Goal: Task Accomplishment & Management: Complete application form

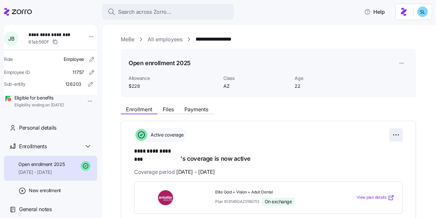
click at [394, 135] on html "**********" at bounding box center [218, 107] width 436 height 214
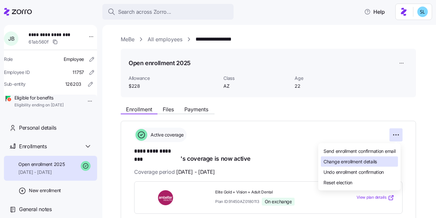
click at [376, 165] on div "Change enrollment details" at bounding box center [359, 162] width 77 height 10
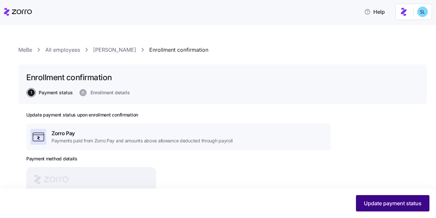
click at [356, 204] on button "Update payment status" at bounding box center [392, 203] width 73 height 16
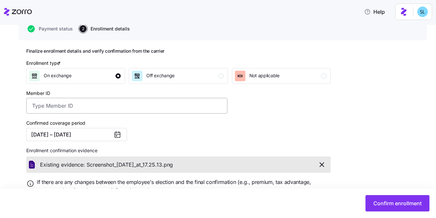
scroll to position [93, 0]
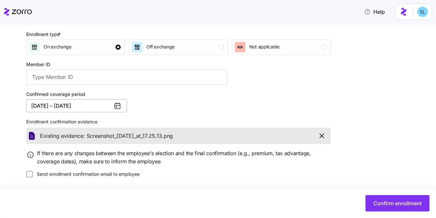
click at [89, 107] on button "06/01/2025 – 12/31/2025" at bounding box center [76, 105] width 101 height 13
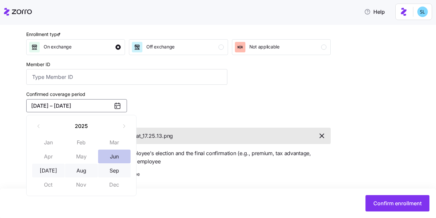
click at [118, 153] on button "Jun" at bounding box center [114, 157] width 33 height 14
click at [118, 168] on button "Sep" at bounding box center [114, 171] width 33 height 14
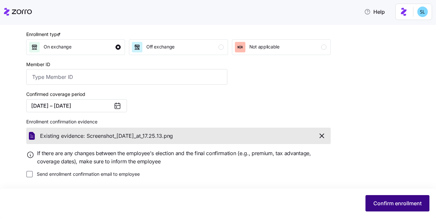
click at [396, 211] on button "Confirm enrollment" at bounding box center [397, 203] width 64 height 16
